Goal: Use online tool/utility: Utilize a website feature to perform a specific function

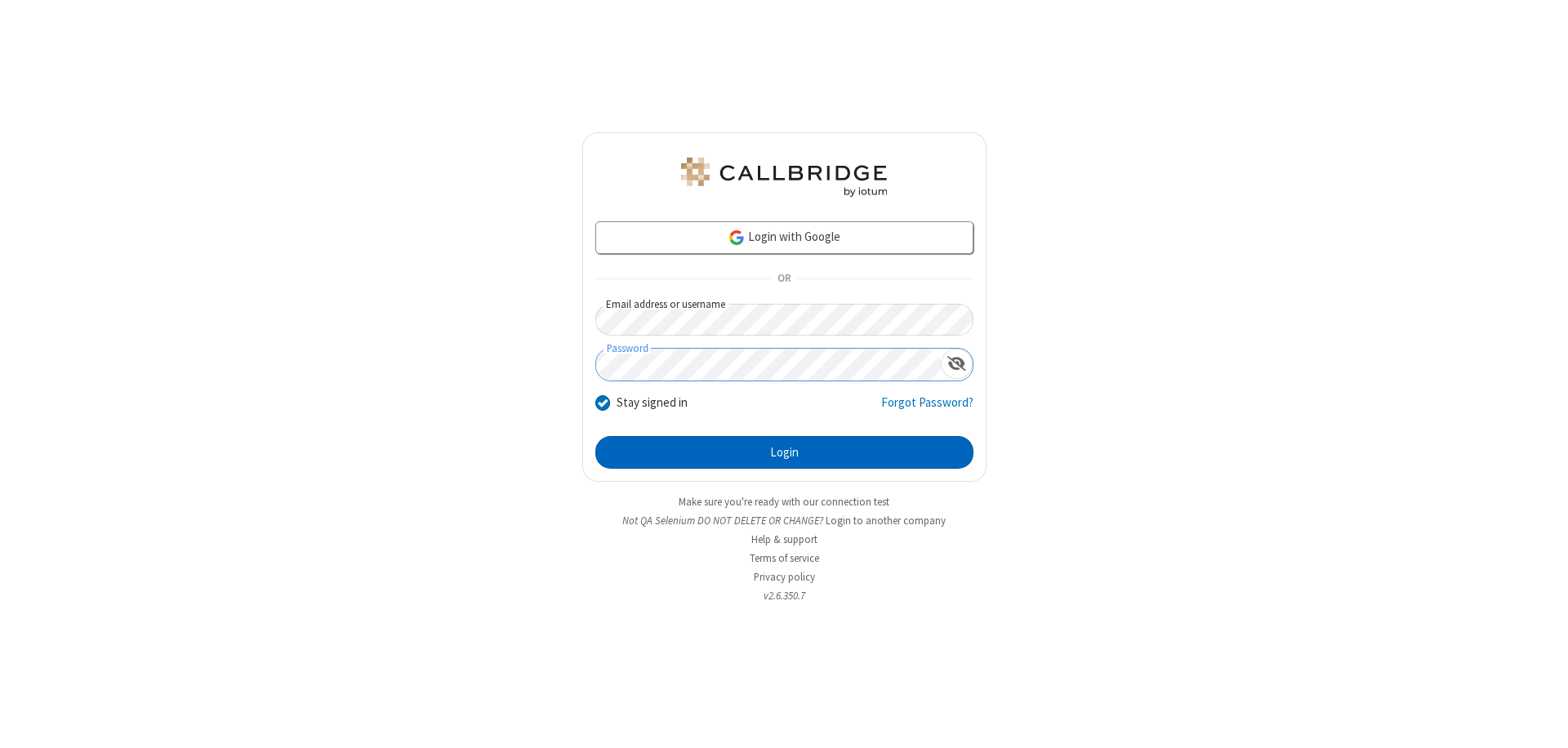
click at [784, 453] on button "Login" at bounding box center [784, 453] width 378 height 33
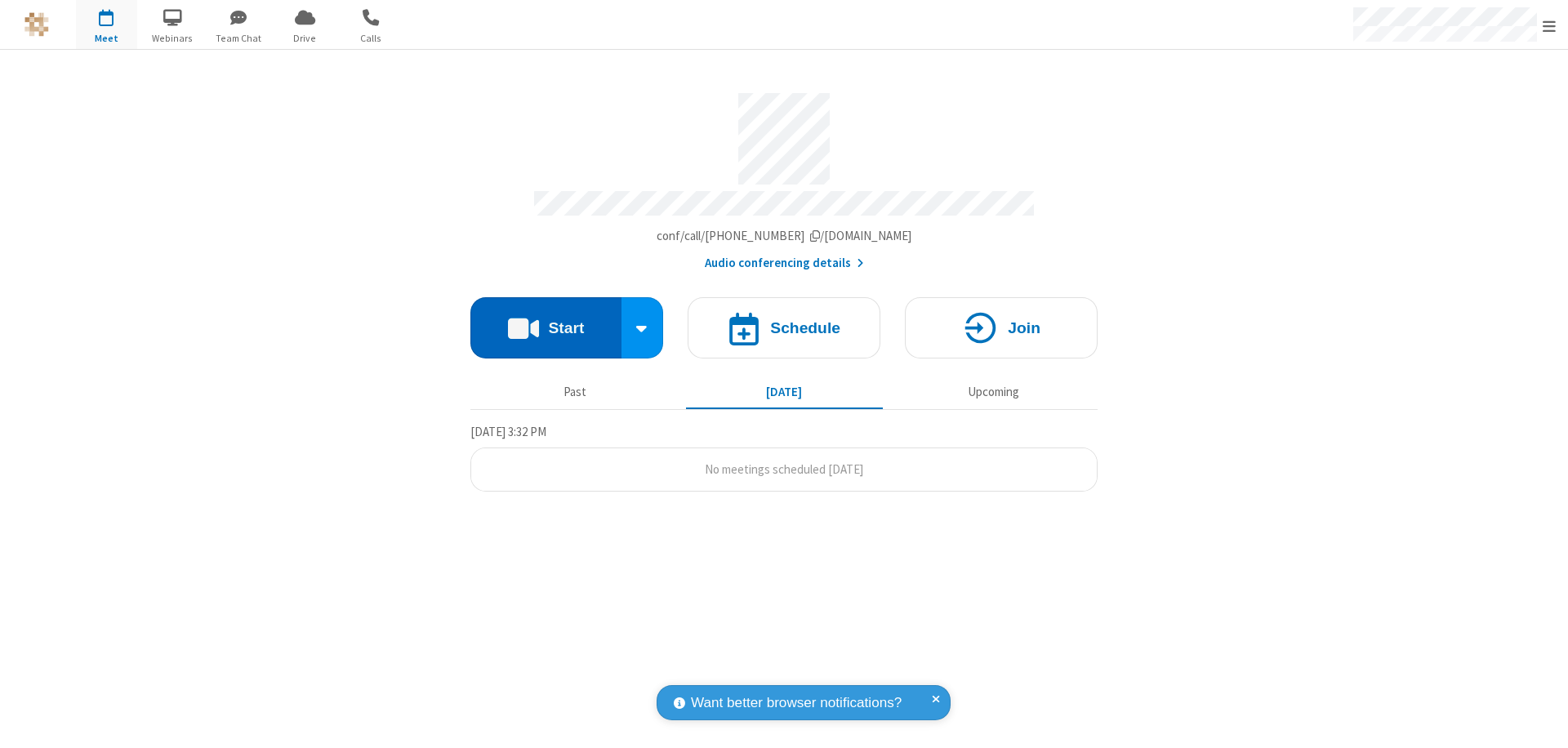
click at [545, 320] on button "Start" at bounding box center [545, 328] width 151 height 61
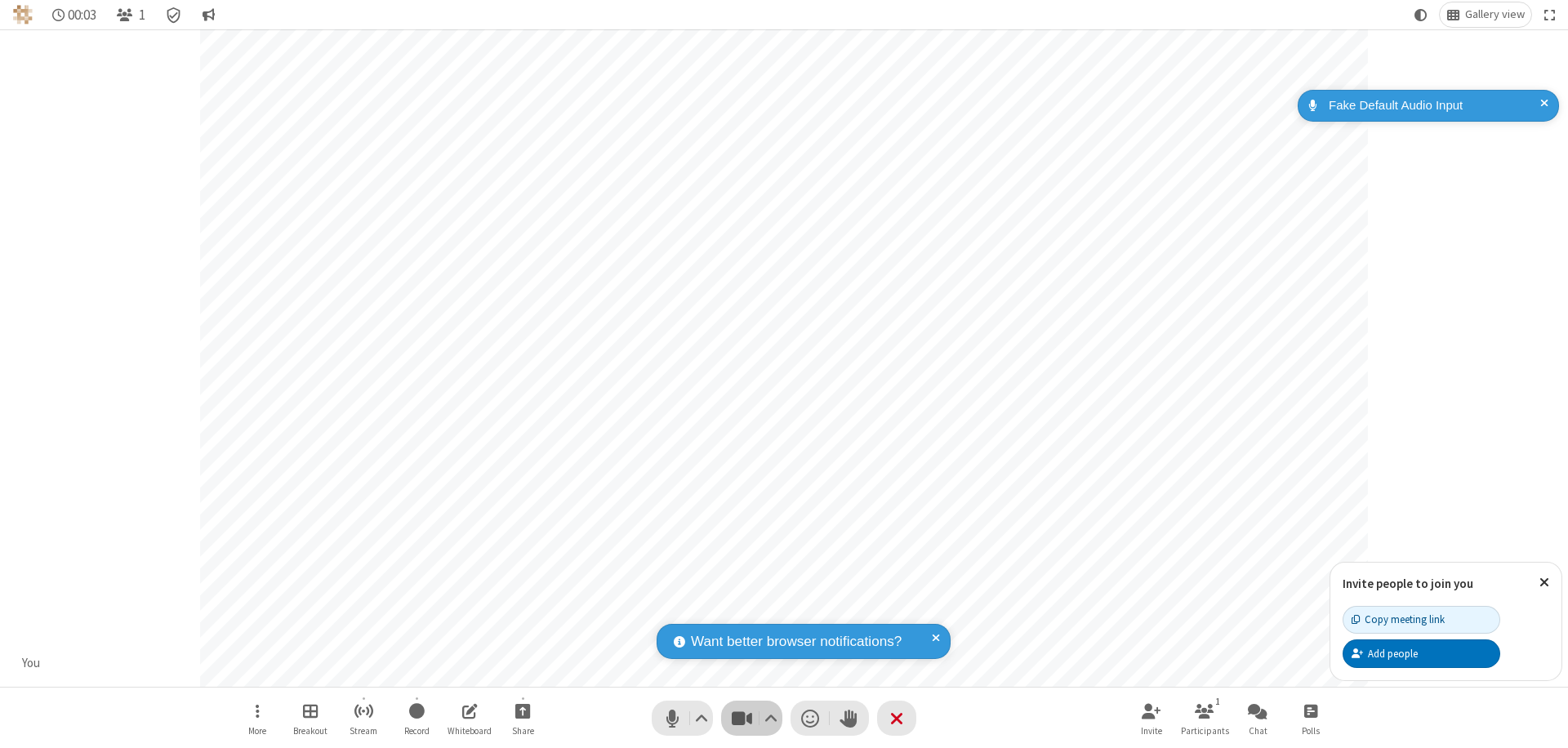
click at [741, 718] on span "Stop video (⌘+Shift+V)" at bounding box center [742, 718] width 25 height 24
click at [741, 718] on span "Start video (⌘+Shift+V)" at bounding box center [742, 718] width 25 height 24
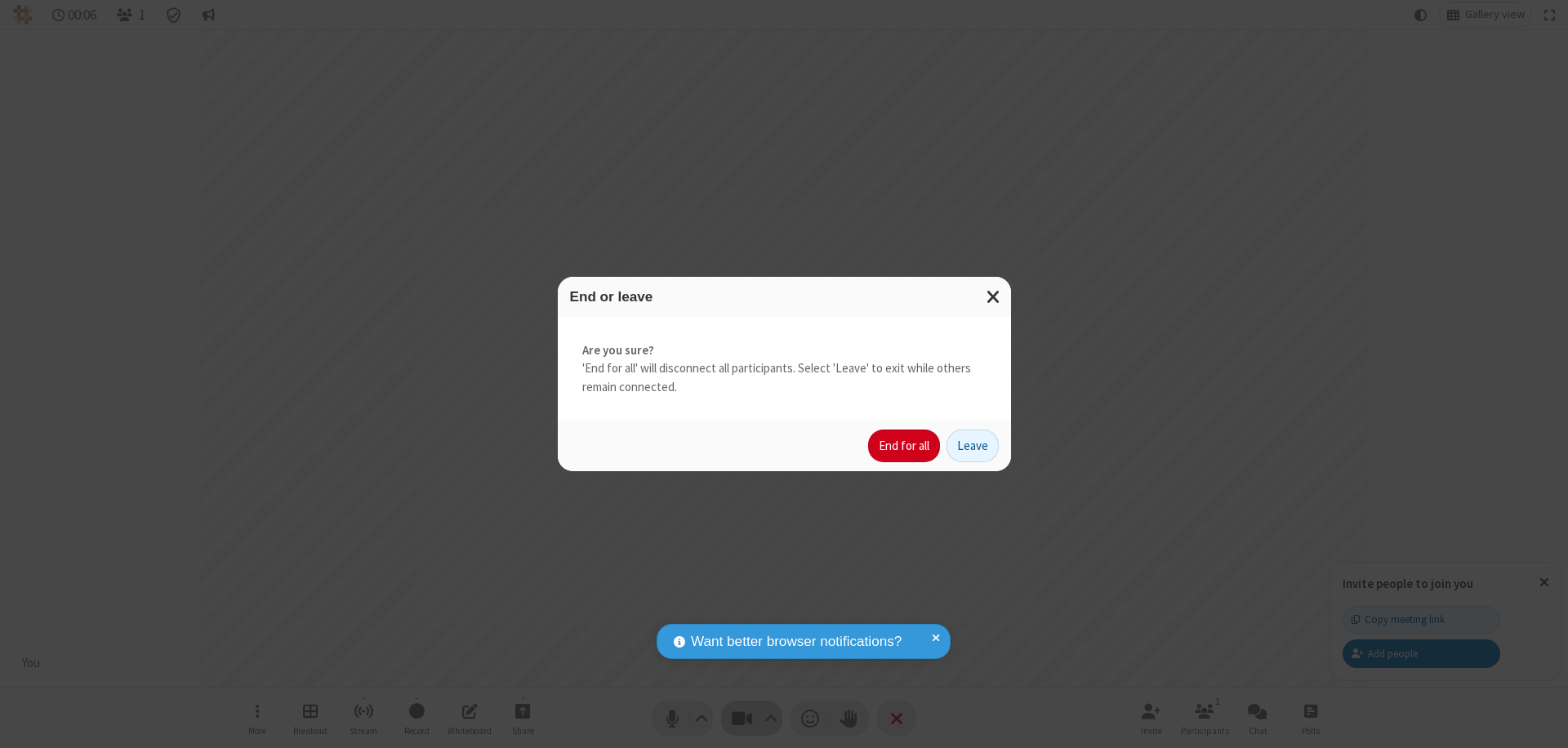
click at [905, 446] on button "End for all" at bounding box center [904, 446] width 72 height 33
